Goal: Contribute content

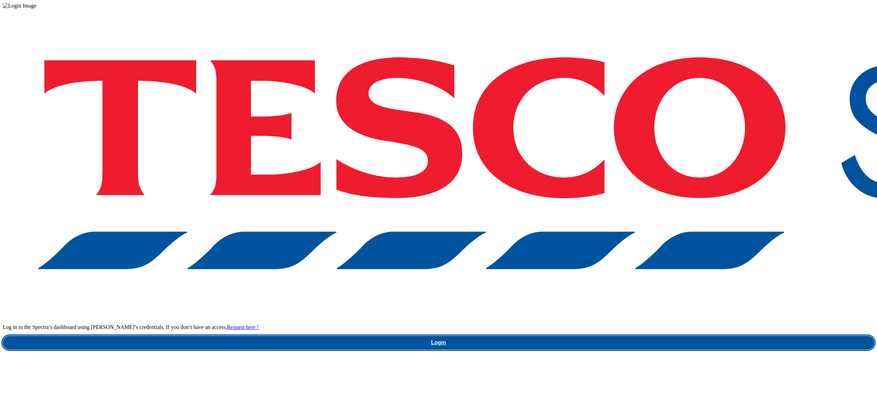
click at [677, 336] on link "Login" at bounding box center [439, 343] width 872 height 14
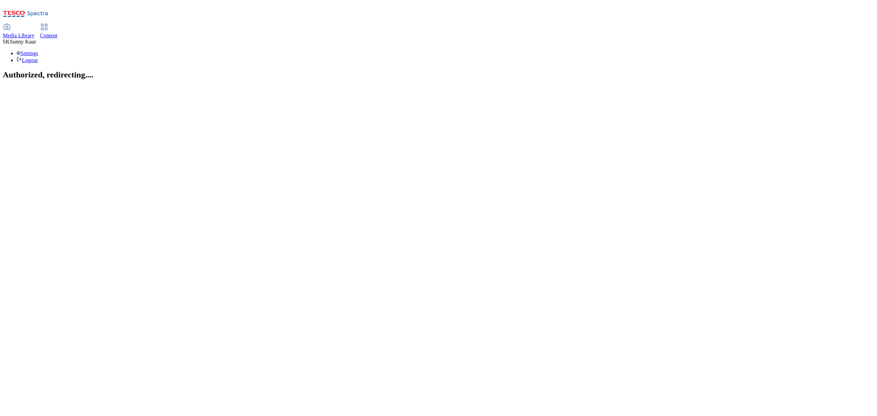
click at [11, 23] on icon at bounding box center [7, 27] width 8 height 8
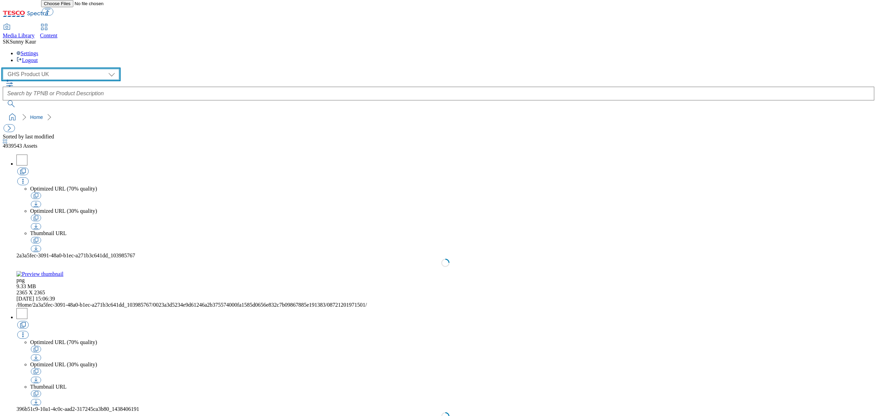
click at [25, 69] on select "Dotcom UK GHS Marketing UK GHS Product UK Our Tesco" at bounding box center [61, 74] width 117 height 11
select select "flare-ourtesco"
click at [5, 69] on select "Dotcom UK GHS Marketing UK GHS Product UK Our Tesco" at bounding box center [61, 74] width 117 height 11
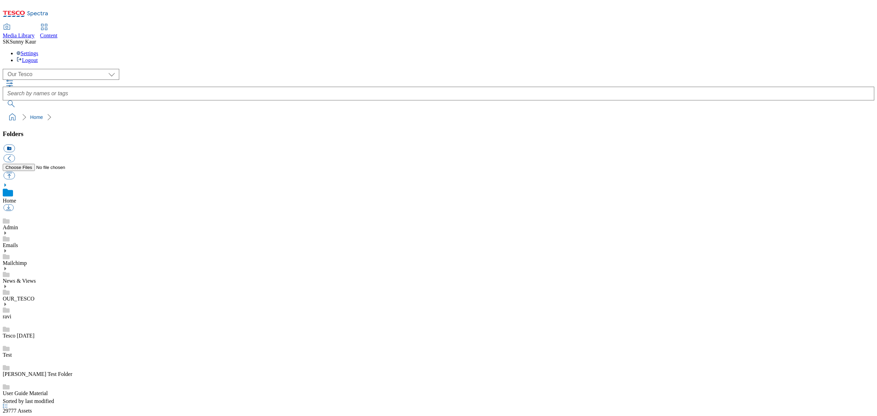
click at [8, 266] on icon at bounding box center [5, 268] width 5 height 5
click at [48, 355] on link "UK Leadership call materials" at bounding box center [35, 358] width 64 height 6
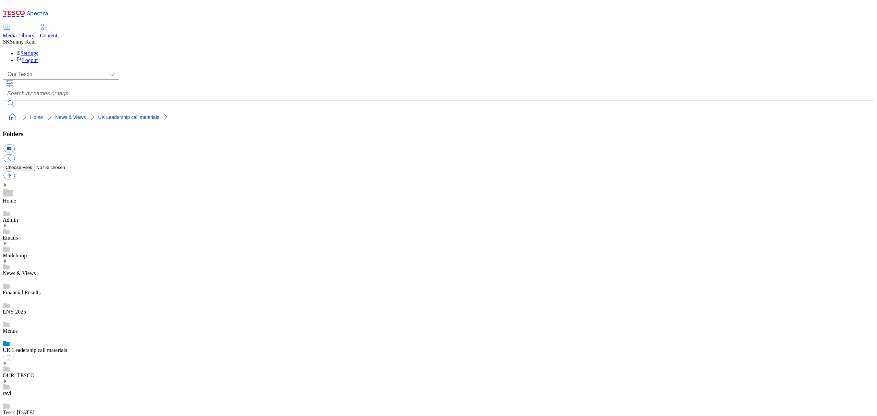
click at [44, 347] on link "UK Leadership call materials" at bounding box center [35, 350] width 64 height 6
click at [18, 328] on link "Menus" at bounding box center [10, 331] width 15 height 6
click at [15, 172] on button "button" at bounding box center [8, 176] width 11 height 8
click at [36, 270] on link "News & Views" at bounding box center [19, 273] width 33 height 6
click at [15, 172] on button "button" at bounding box center [8, 176] width 11 height 8
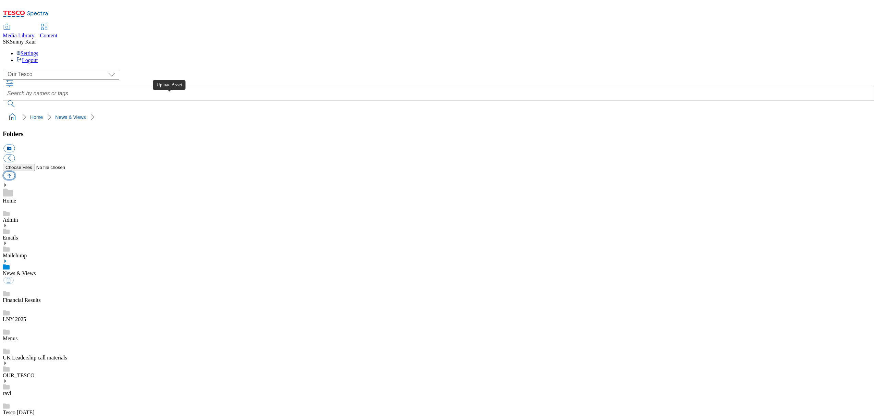
type input "C:\fakepath\T&Cs - TV ad gift card.pdf"
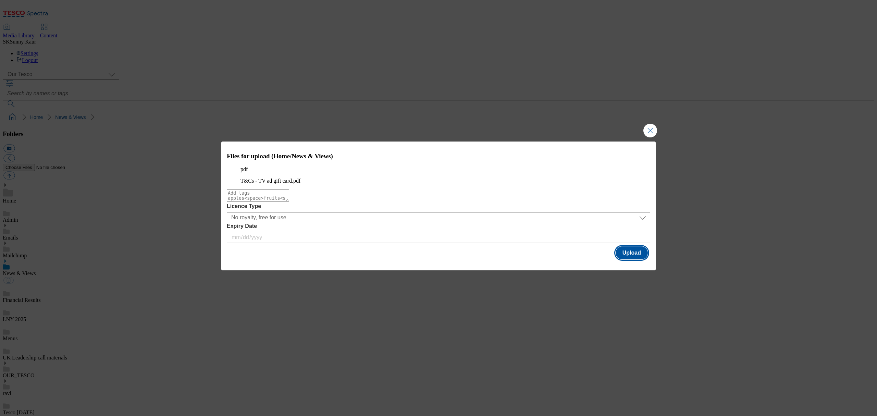
click at [617, 259] on button "Upload" at bounding box center [632, 252] width 32 height 13
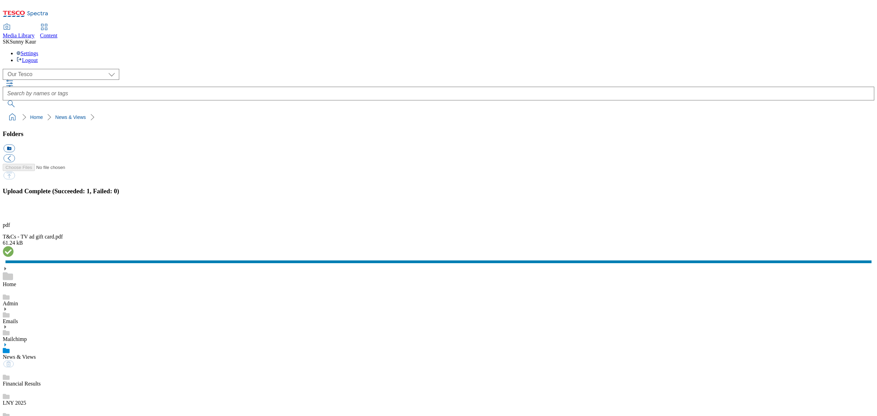
drag, startPoint x: 864, startPoint y: 271, endPoint x: 861, endPoint y: 269, distance: 3.5
click at [14, 216] on button "button" at bounding box center [8, 212] width 10 height 7
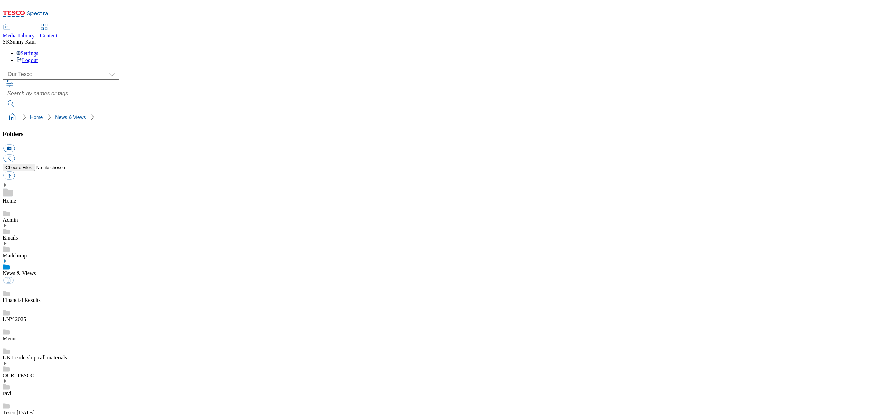
click at [36, 270] on link "News & Views" at bounding box center [19, 273] width 33 height 6
click at [15, 172] on button "button" at bounding box center [8, 176] width 11 height 8
type input "C:\fakepath\T&Cs - TV ad gift card.pdf"
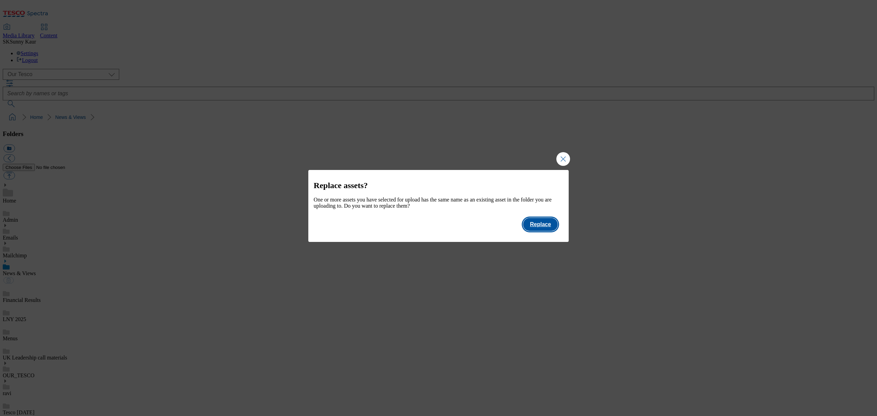
click at [543, 226] on button "Replace" at bounding box center [540, 224] width 35 height 13
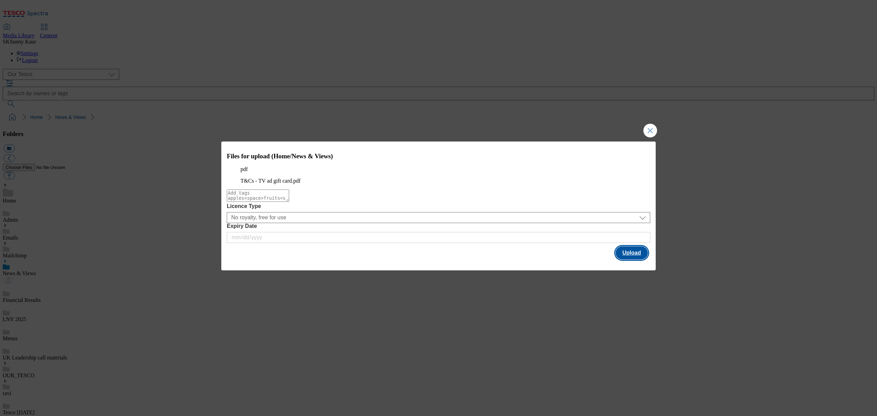
click at [627, 258] on button "Upload" at bounding box center [632, 252] width 32 height 13
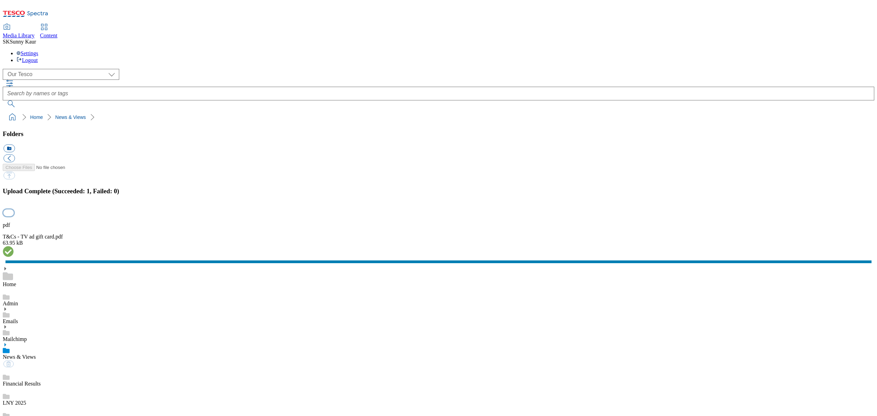
click at [14, 216] on button "button" at bounding box center [8, 212] width 10 height 7
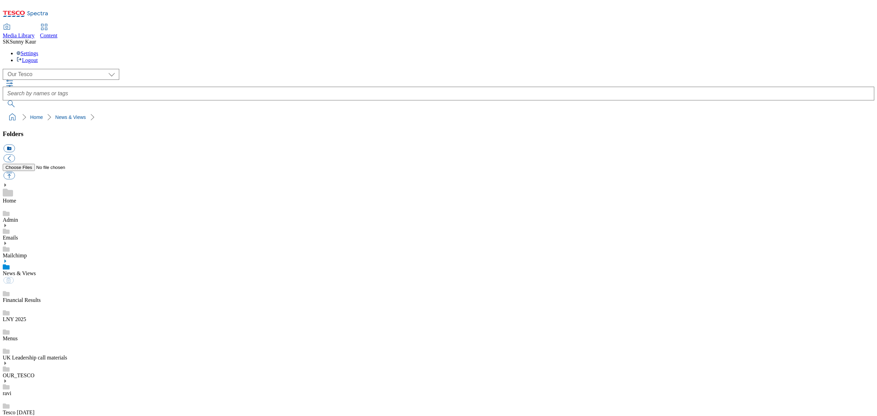
click at [41, 297] on link "Financial Results" at bounding box center [22, 300] width 38 height 6
click at [36, 270] on link "News & Views" at bounding box center [19, 273] width 33 height 6
